Goal: Information Seeking & Learning: Learn about a topic

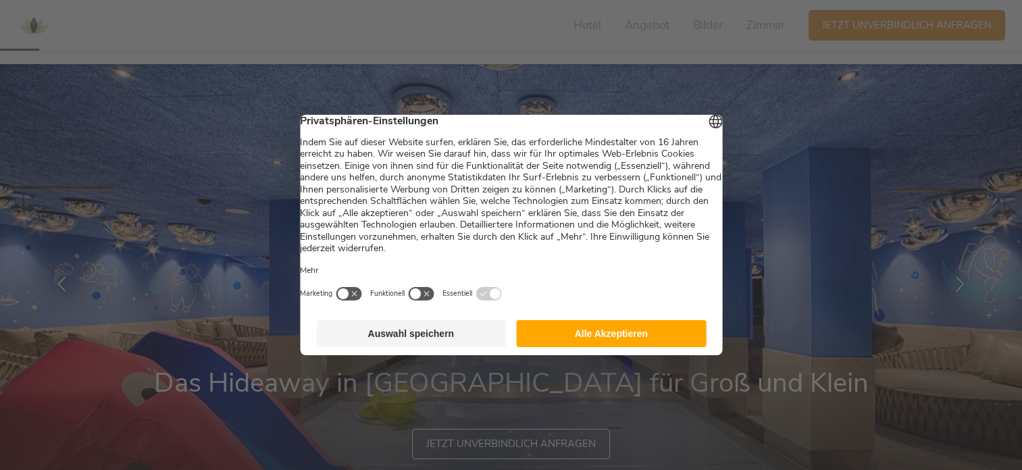
scroll to position [203, 0]
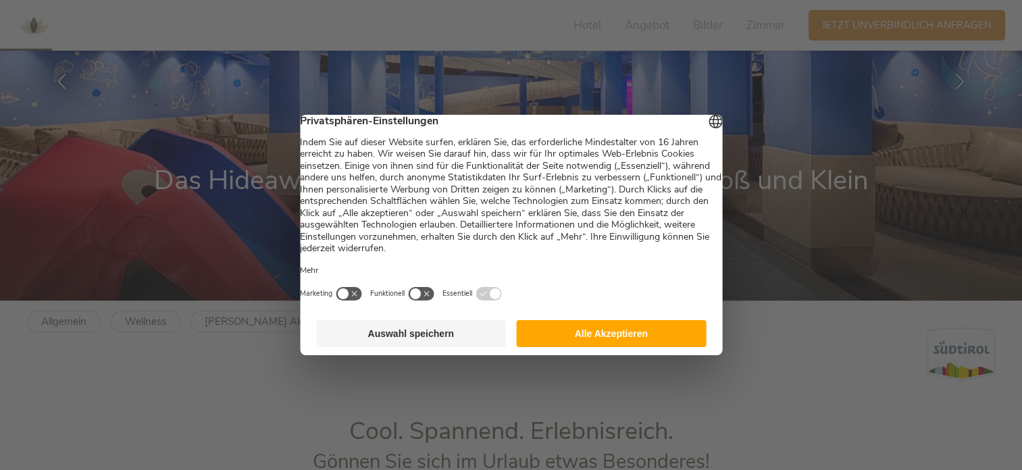
click at [618, 342] on button "Alle Akzeptieren" at bounding box center [612, 333] width 190 height 27
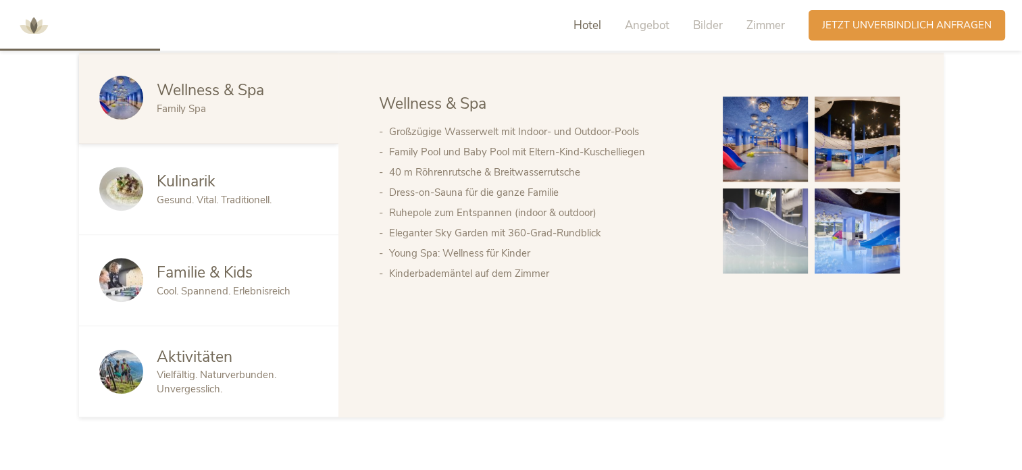
scroll to position [743, 0]
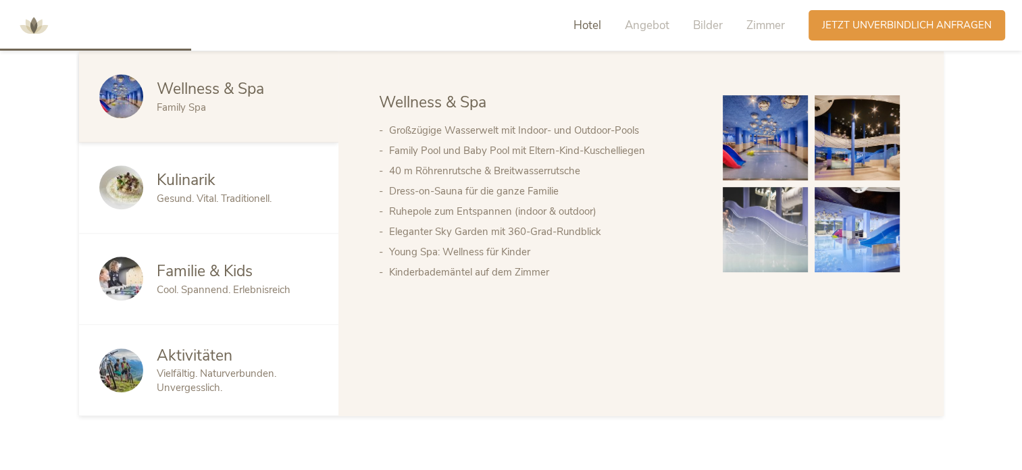
click at [858, 132] on img at bounding box center [857, 137] width 85 height 85
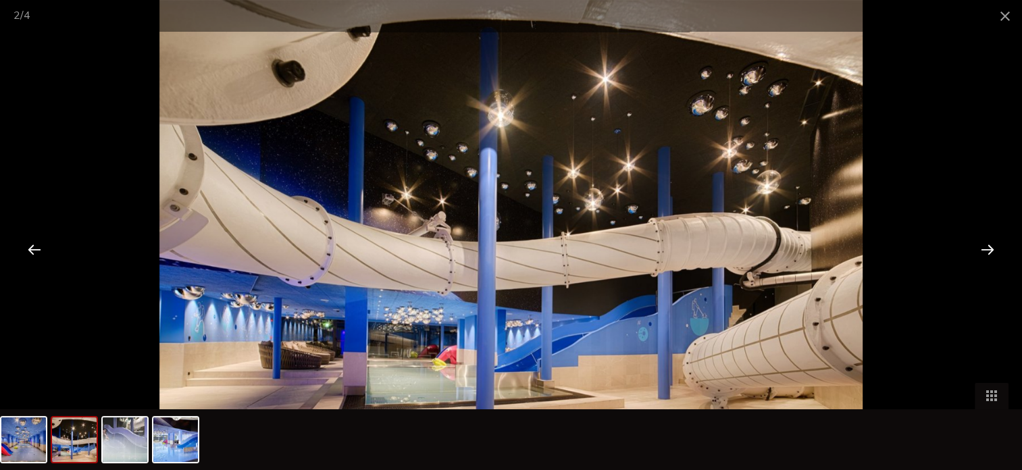
click at [987, 248] on div at bounding box center [988, 249] width 42 height 42
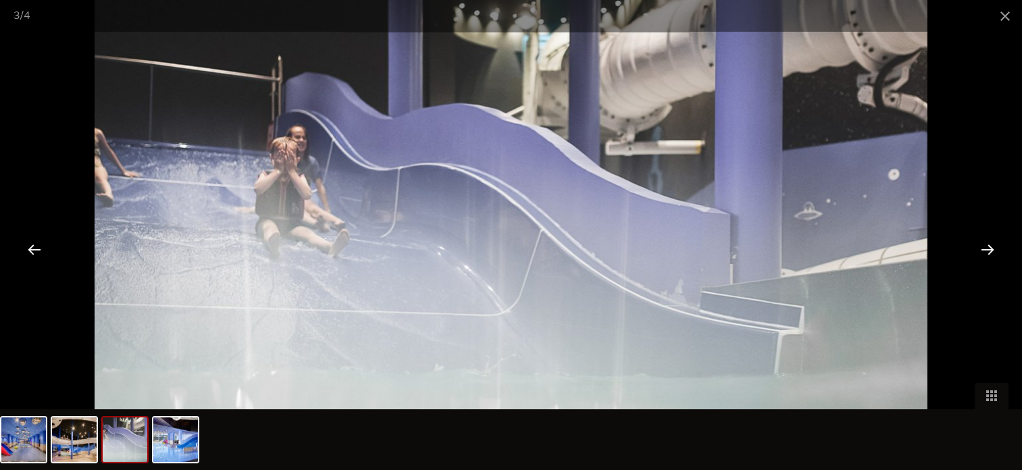
click at [987, 248] on div at bounding box center [988, 249] width 42 height 42
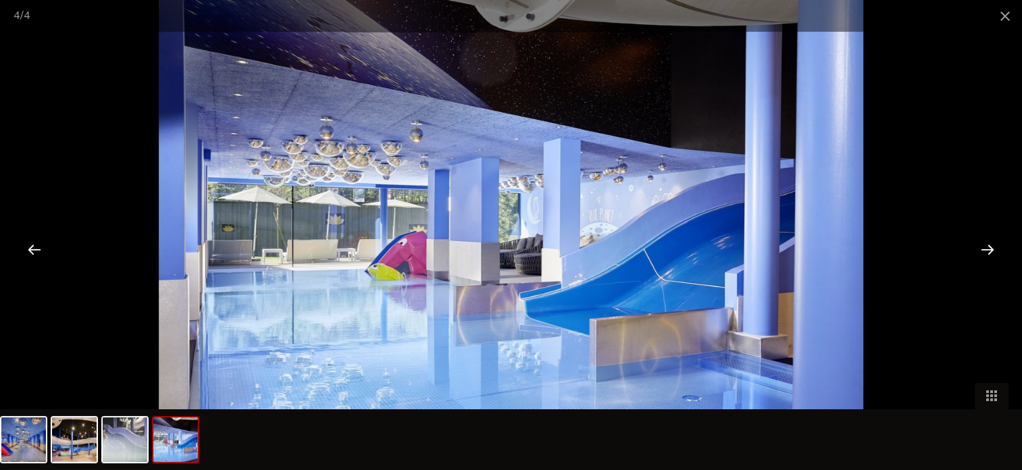
click at [989, 248] on div at bounding box center [988, 249] width 42 height 42
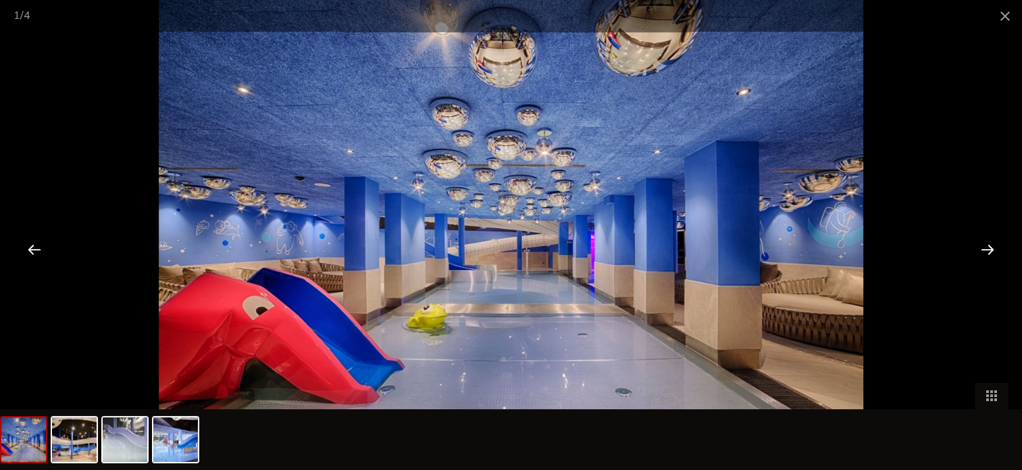
click at [989, 248] on div at bounding box center [988, 249] width 42 height 42
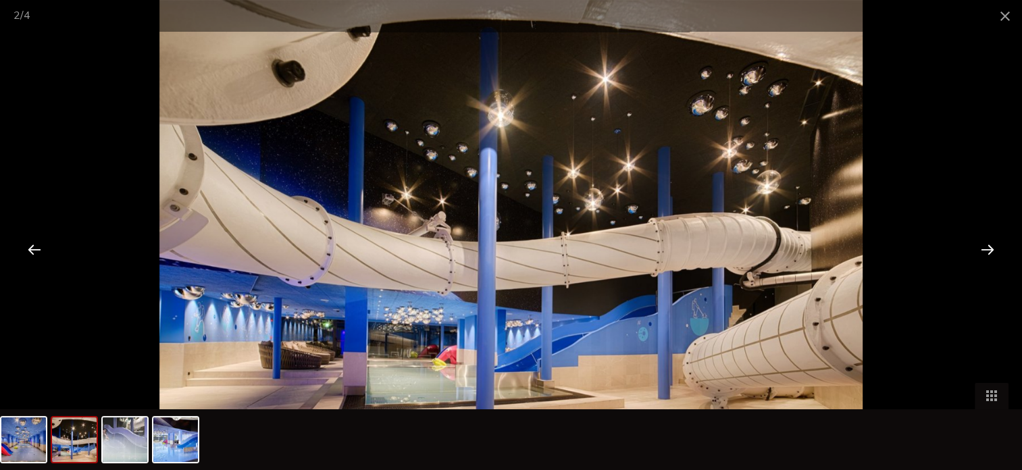
click at [989, 248] on div at bounding box center [988, 249] width 42 height 42
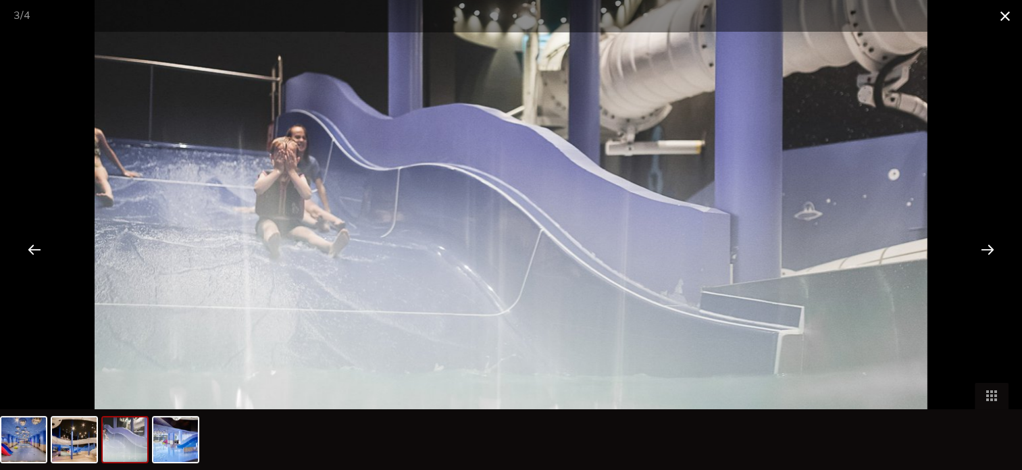
click at [1005, 16] on span at bounding box center [1006, 16] width 34 height 32
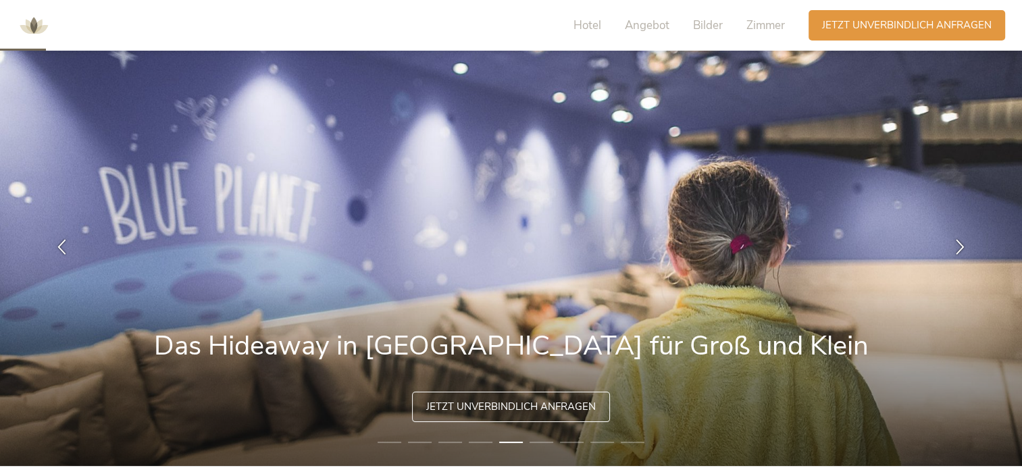
scroll to position [0, 0]
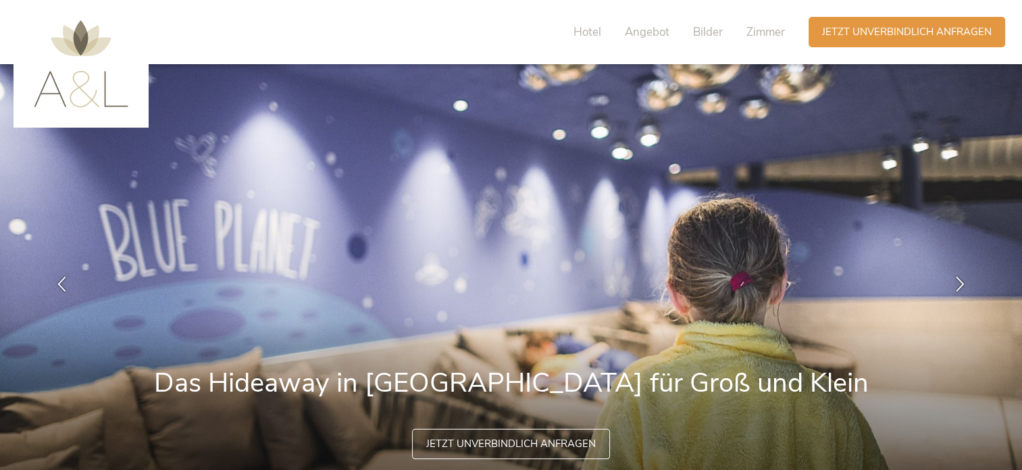
click at [601, 26] on div "Hotel Angebot Bilder Zimmer" at bounding box center [683, 32] width 252 height 30
click at [592, 29] on span "Hotel" at bounding box center [588, 32] width 28 height 16
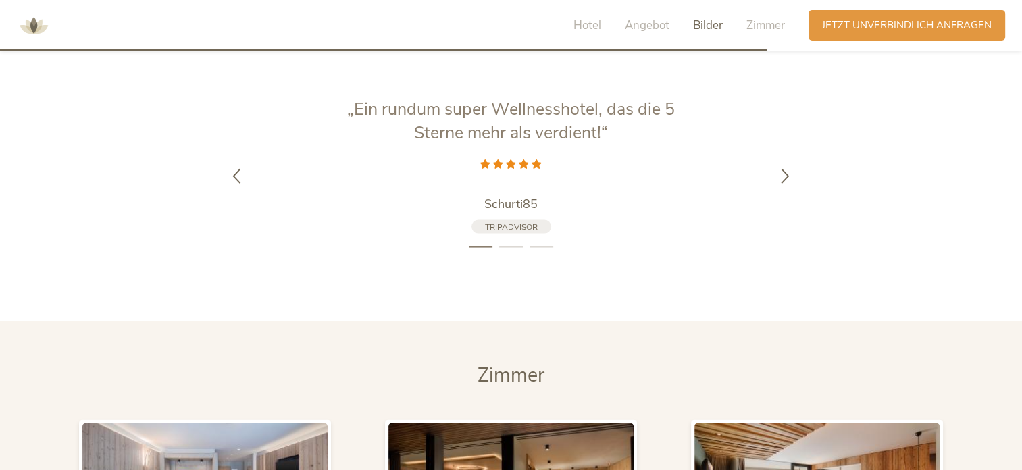
scroll to position [3118, 0]
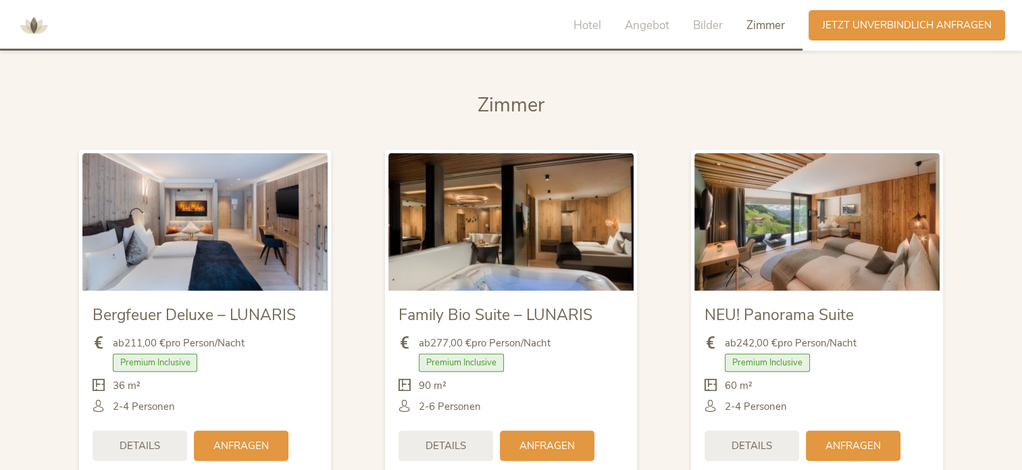
click at [503, 195] on img at bounding box center [511, 222] width 245 height 138
click at [466, 430] on div "Details" at bounding box center [446, 445] width 95 height 30
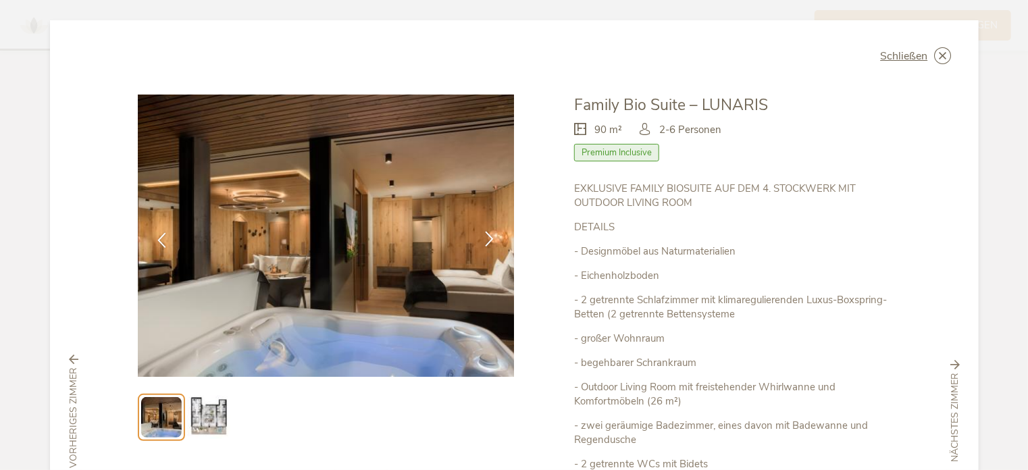
click at [488, 238] on icon at bounding box center [490, 239] width 16 height 16
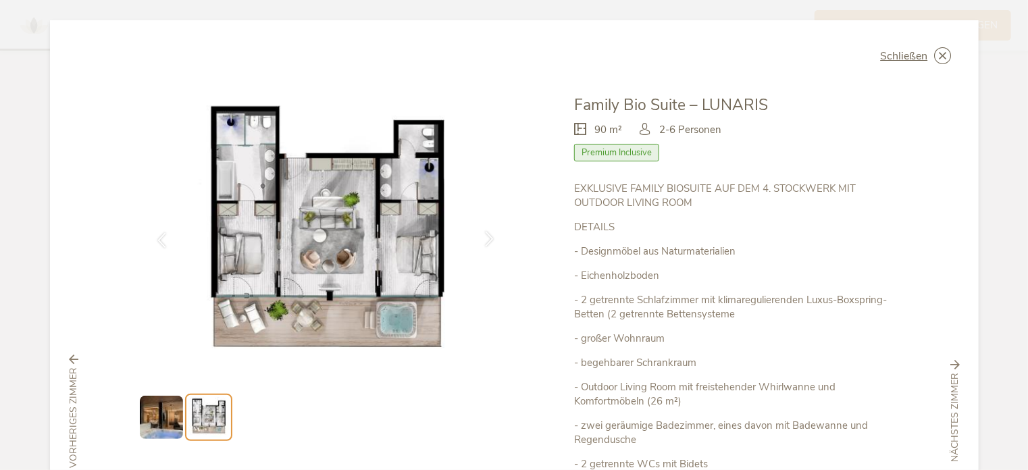
click at [488, 238] on icon at bounding box center [490, 239] width 16 height 16
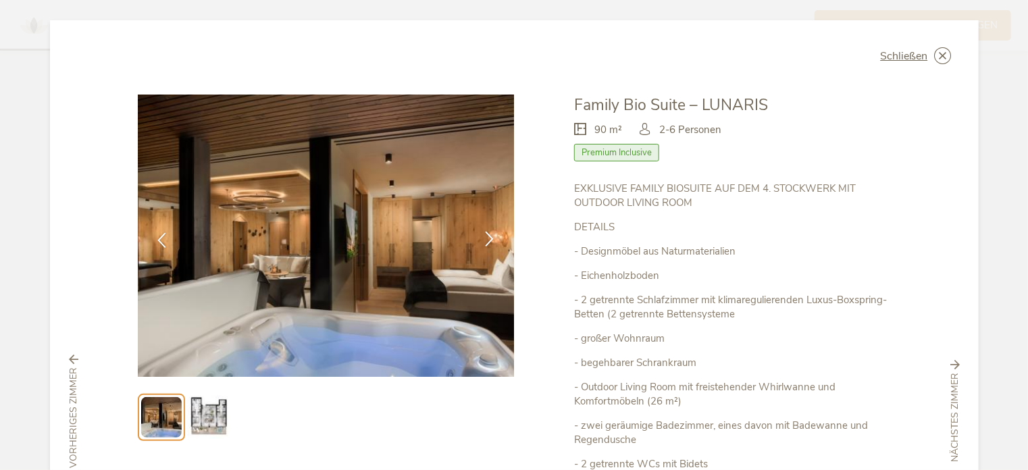
click at [488, 240] on icon at bounding box center [490, 239] width 16 height 16
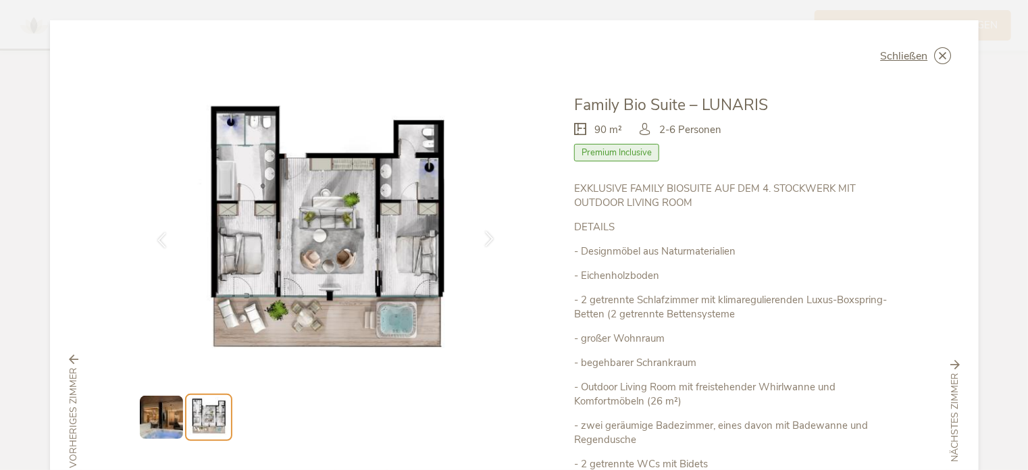
click at [488, 240] on icon at bounding box center [490, 239] width 16 height 16
click at [485, 238] on icon at bounding box center [490, 239] width 16 height 16
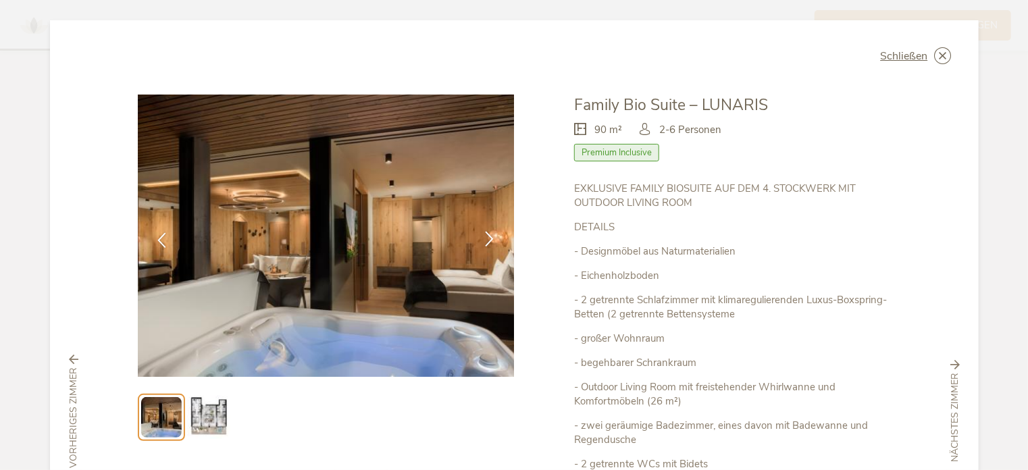
click at [485, 238] on icon at bounding box center [490, 239] width 16 height 16
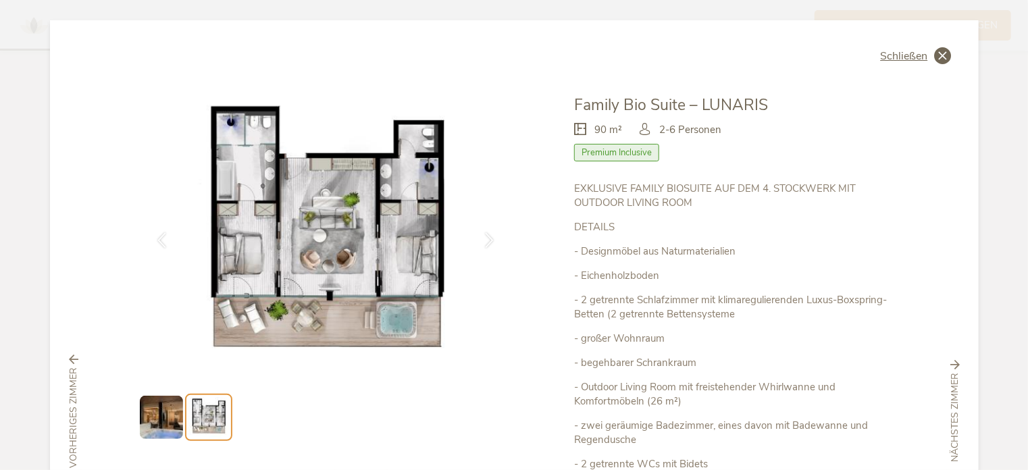
click at [897, 61] on span "Schließen" at bounding box center [904, 56] width 47 height 11
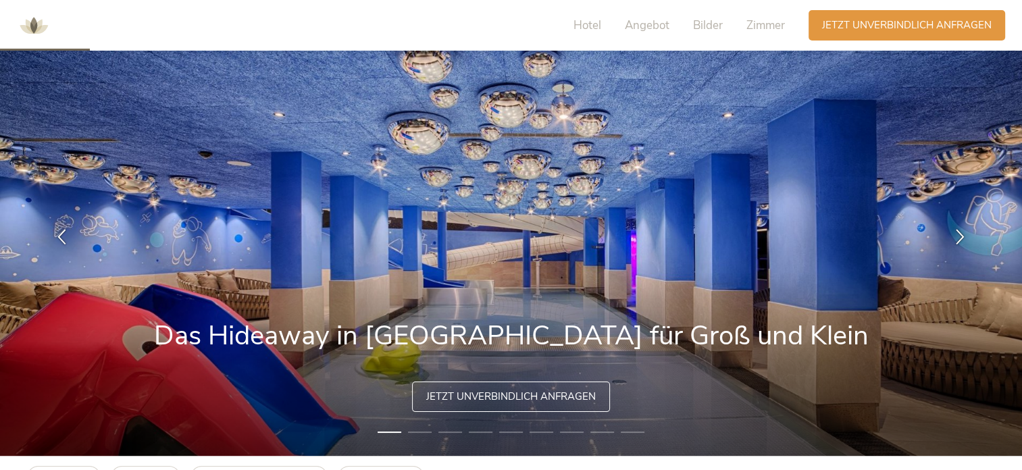
scroll to position [0, 0]
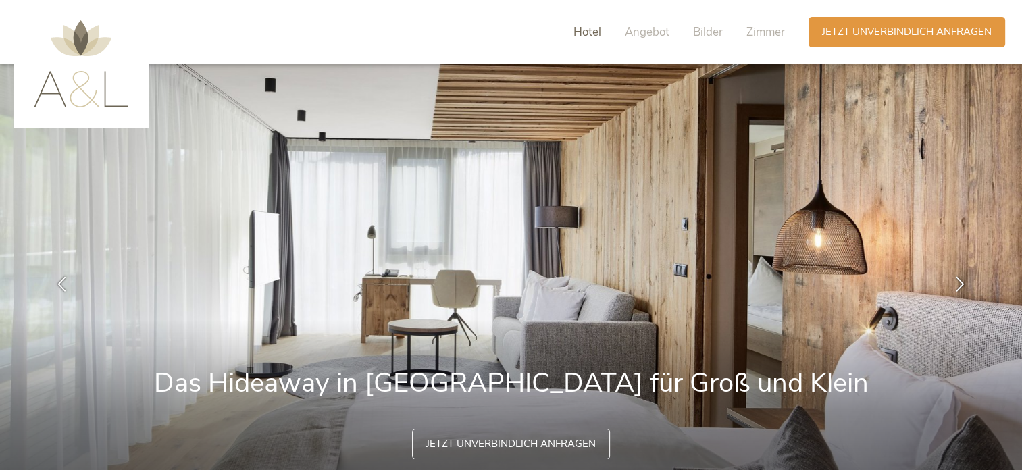
click at [588, 36] on span "Hotel" at bounding box center [588, 32] width 28 height 16
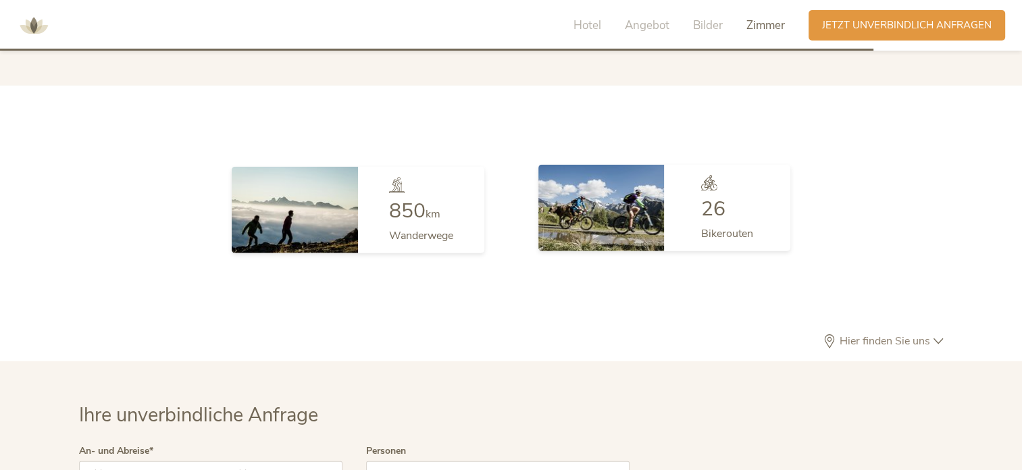
scroll to position [3793, 0]
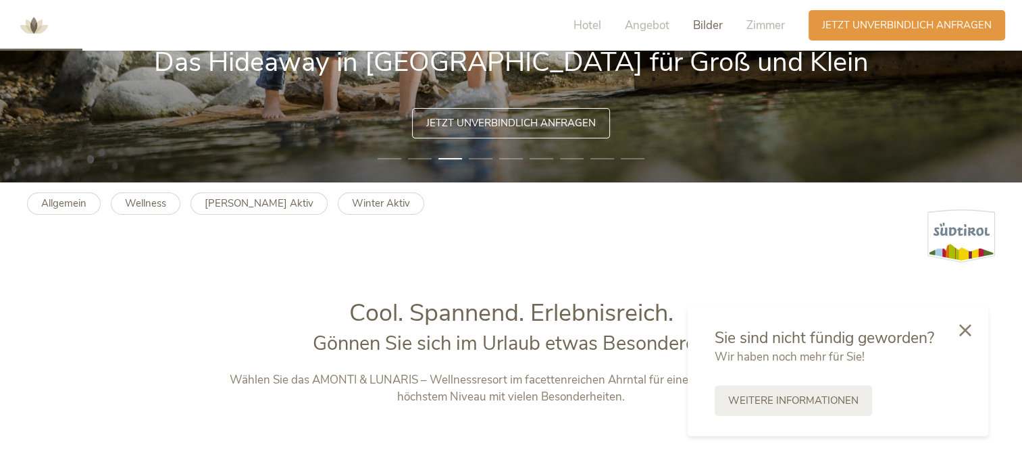
click at [707, 26] on span "Bilder" at bounding box center [708, 26] width 30 height 16
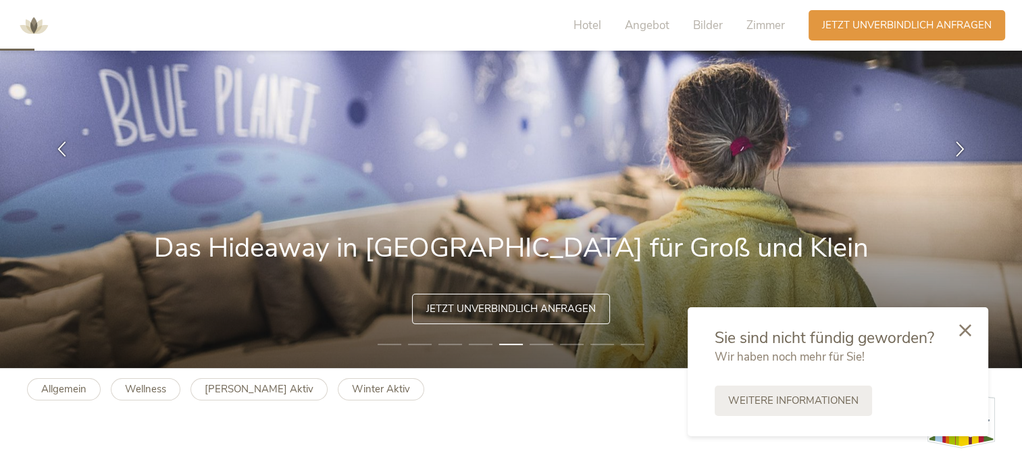
scroll to position [0, 0]
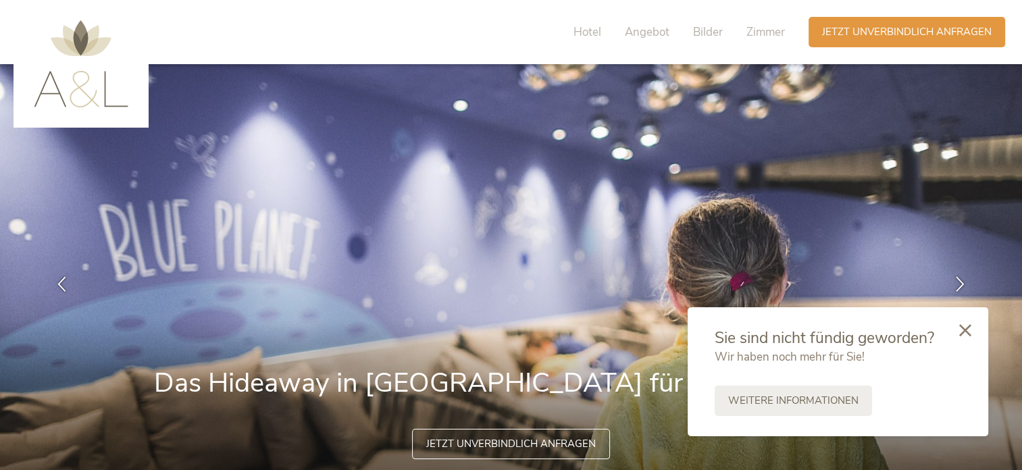
click at [90, 74] on img at bounding box center [81, 63] width 95 height 87
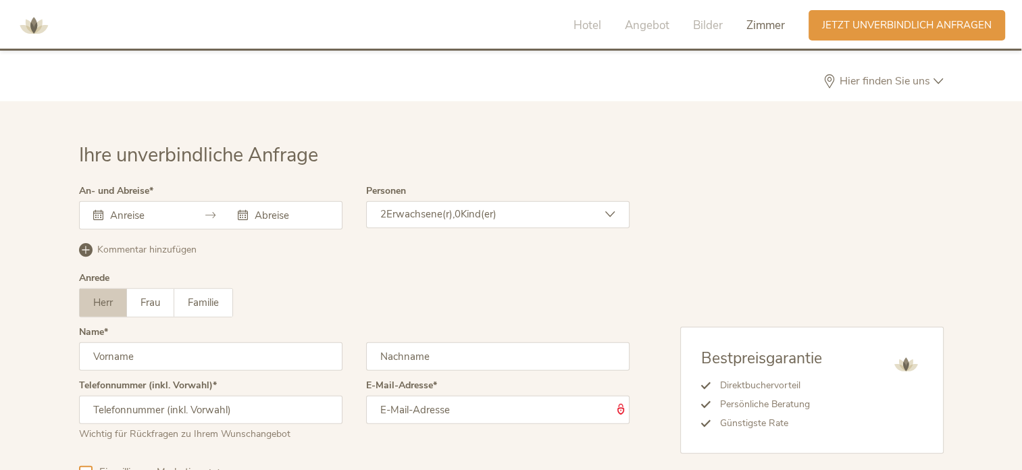
scroll to position [3970, 0]
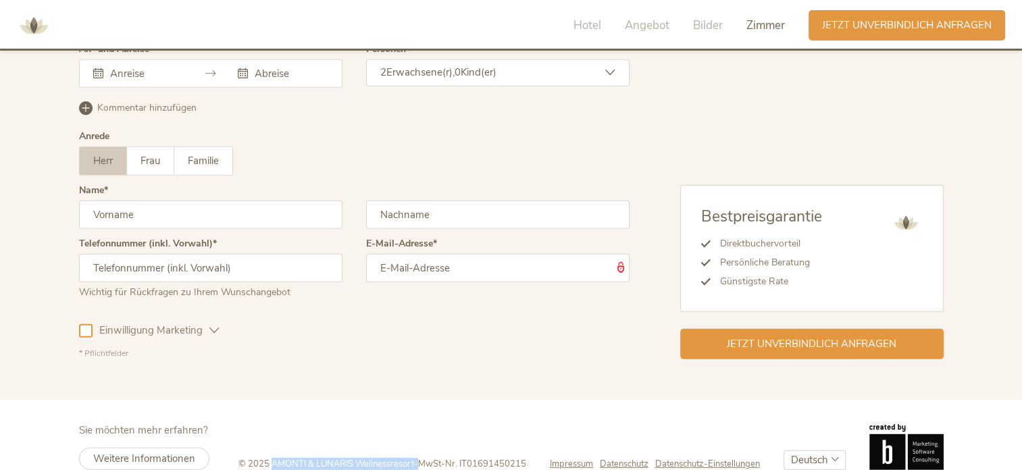
drag, startPoint x: 268, startPoint y: 440, endPoint x: 413, endPoint y: 441, distance: 144.6
click at [413, 458] on div "© 2025 AMONTI & LUNARIS Wellnessresort - MwSt-Nr. IT01691450215" at bounding box center [394, 464] width 311 height 12
copy div "AMONTI & LUNARIS Wellnessresort"
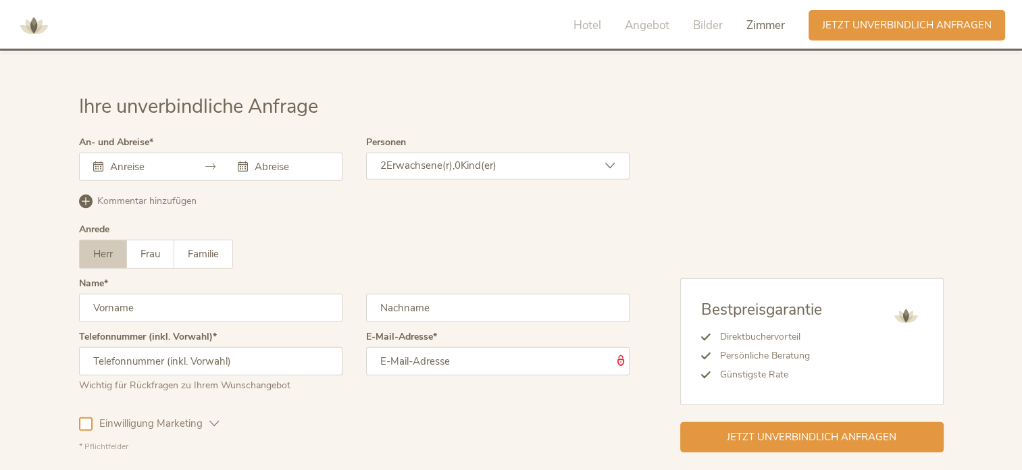
scroll to position [3767, 0]
